Goal: Book appointment/travel/reservation

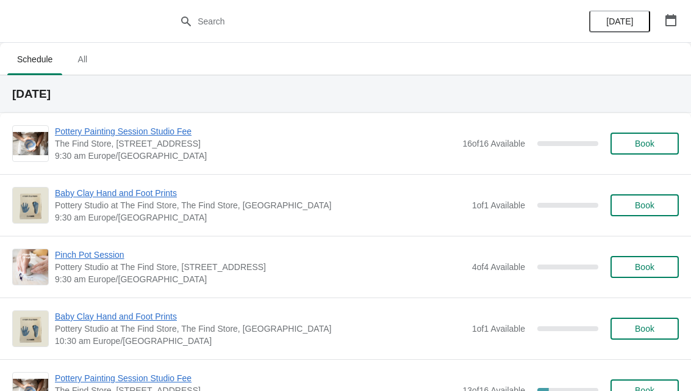
click at [653, 140] on span "Book" at bounding box center [645, 144] width 20 height 10
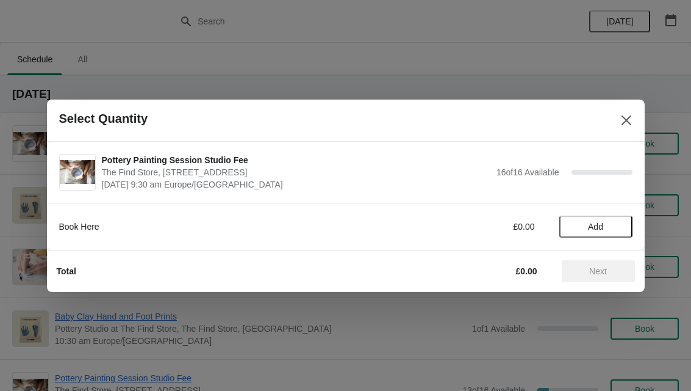
click at [614, 224] on span "Add" at bounding box center [596, 227] width 51 height 10
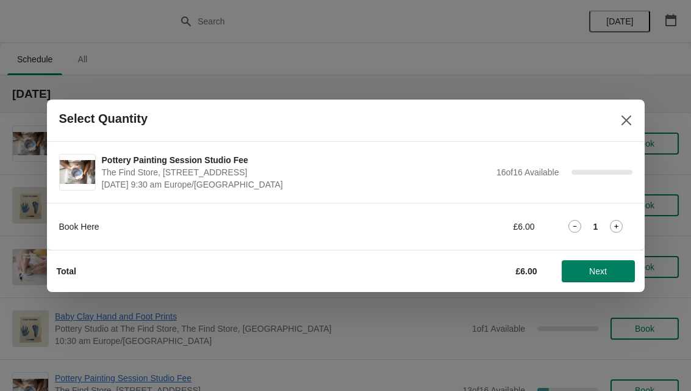
click at [608, 271] on span "Next" at bounding box center [599, 271] width 54 height 10
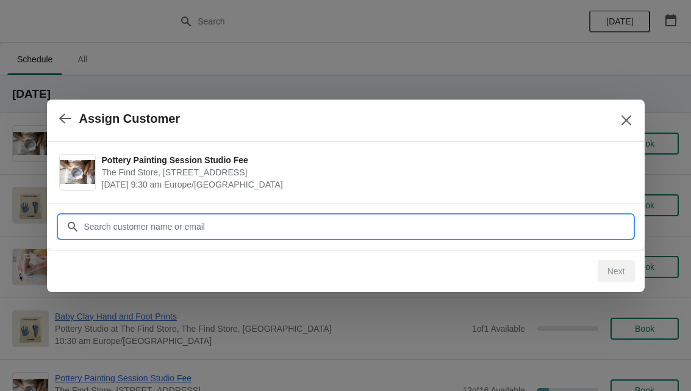
click at [208, 230] on input "Customer" at bounding box center [358, 226] width 549 height 22
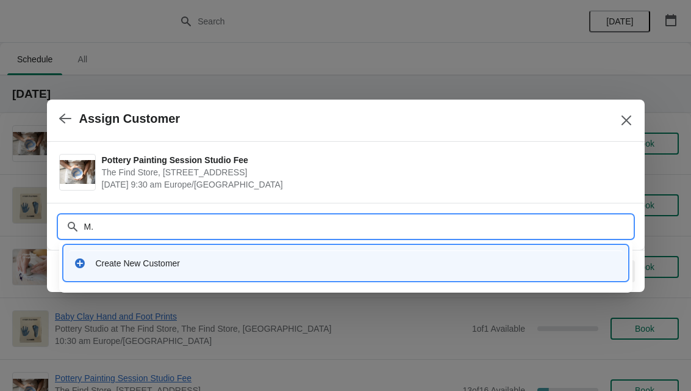
type input "M.m"
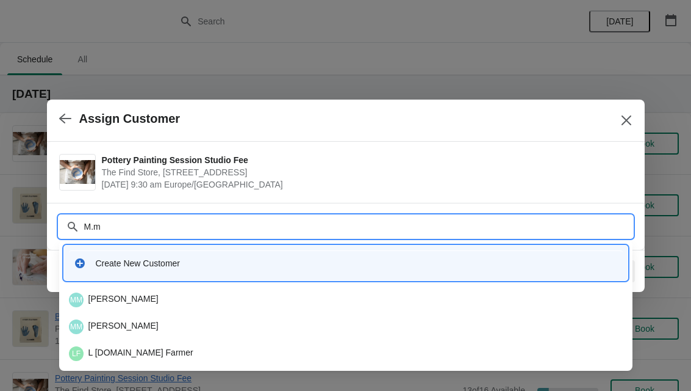
click at [132, 299] on div "MM [PERSON_NAME]" at bounding box center [346, 299] width 554 height 15
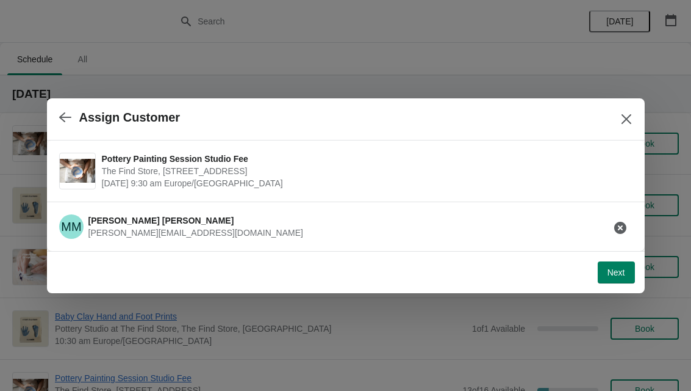
click at [619, 273] on span "Next" at bounding box center [617, 272] width 18 height 10
select select "One non-painter"
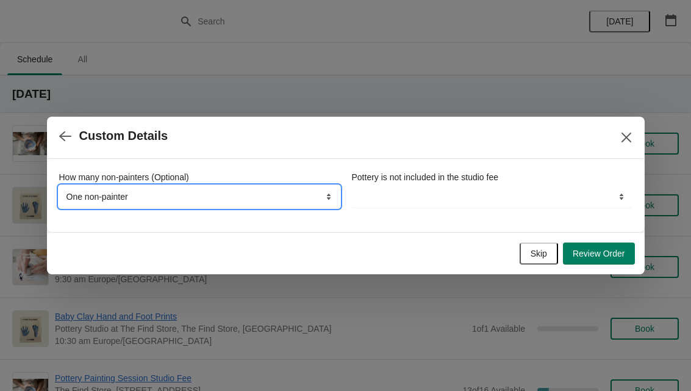
click at [195, 201] on select "None, we're all painting One non-painter Two non-painters" at bounding box center [199, 197] width 281 height 22
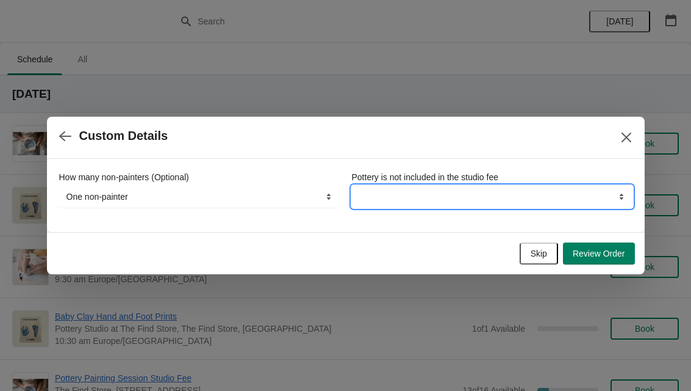
click at [458, 200] on select "By continuing your booking you understand this" at bounding box center [492, 197] width 281 height 22
